Goal: Communication & Community: Answer question/provide support

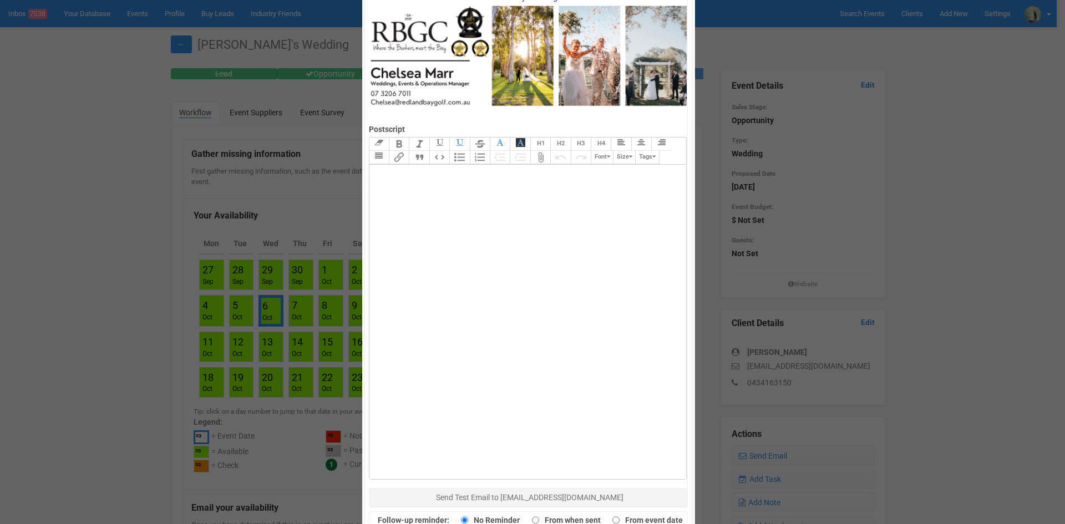
scroll to position [545, 0]
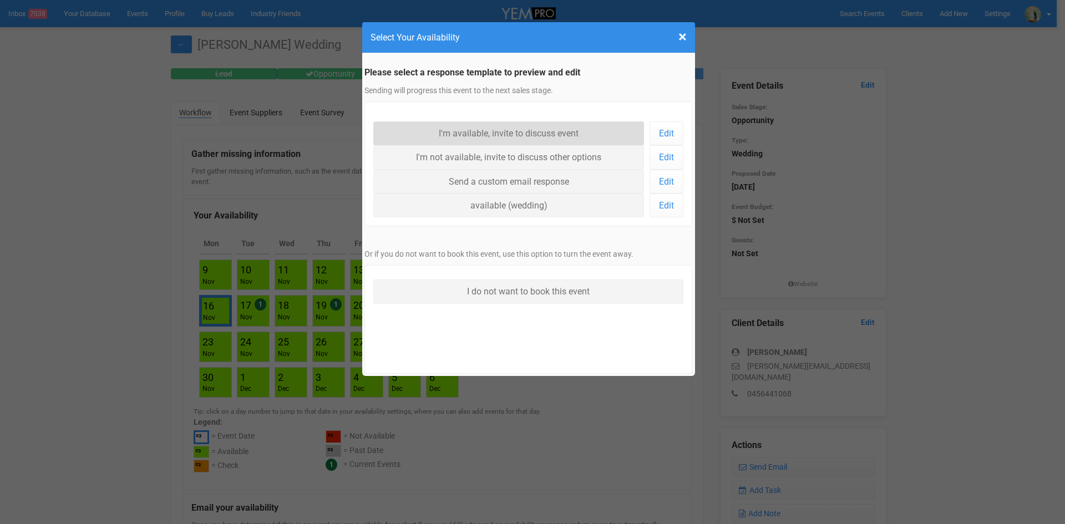
click at [525, 133] on link "I'm available, invite to discuss event" at bounding box center [508, 133] width 271 height 24
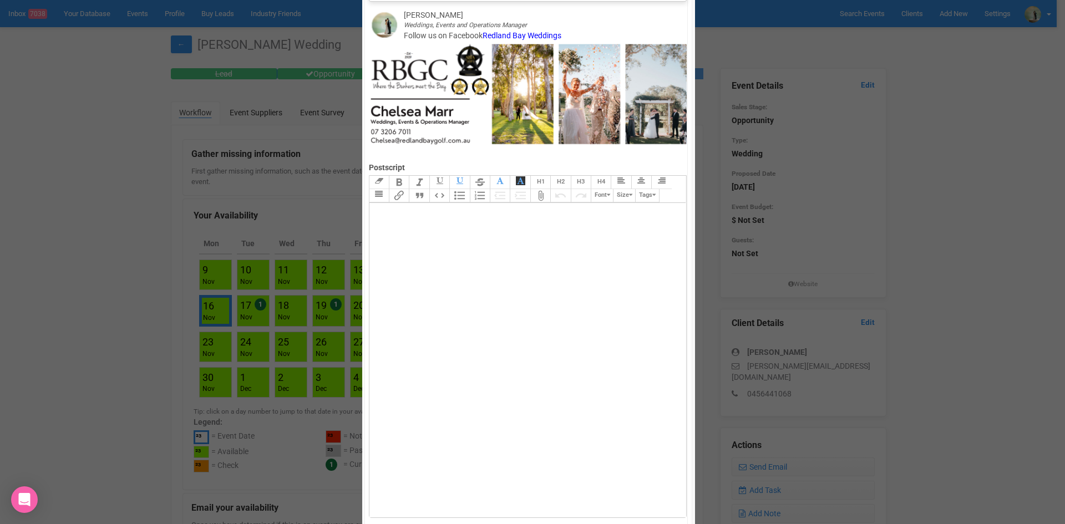
scroll to position [545, 0]
